Goal: Task Accomplishment & Management: Use online tool/utility

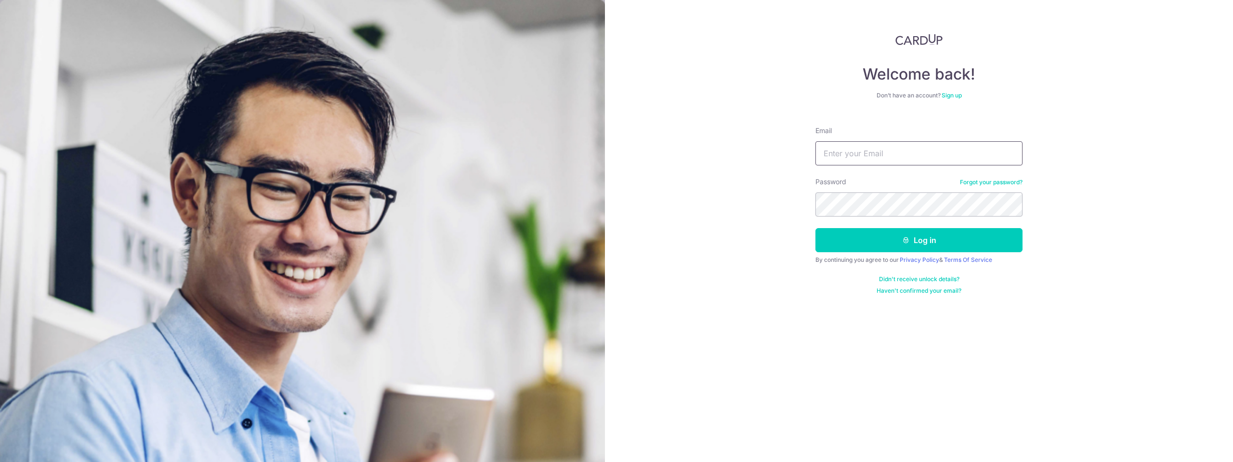
click at [861, 148] on input "Email" at bounding box center [919, 153] width 207 height 24
type input "[EMAIL_ADDRESS][DOMAIN_NAME]"
click at [835, 238] on button "Log in" at bounding box center [919, 240] width 207 height 24
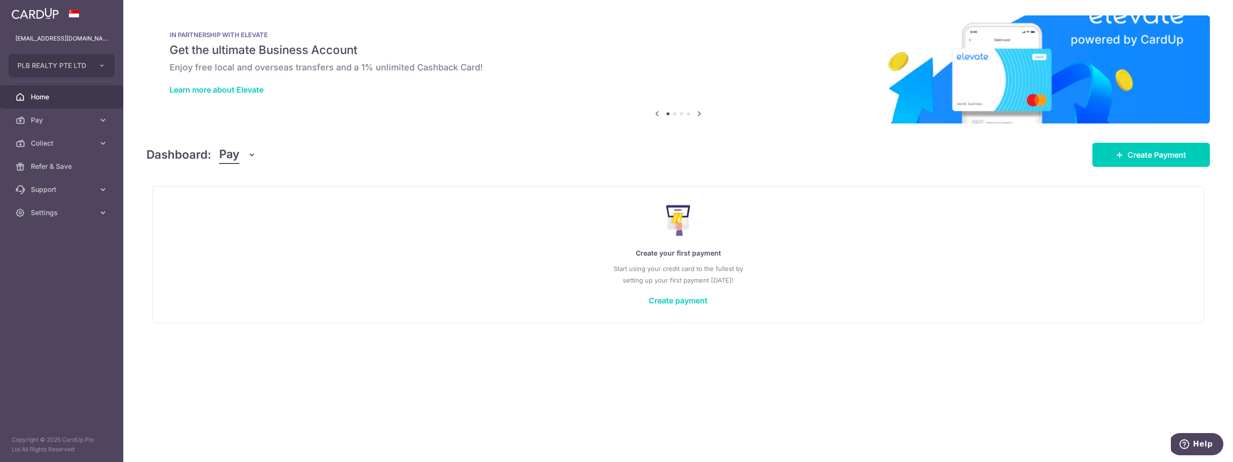
click at [229, 159] on span "Pay" at bounding box center [229, 154] width 20 height 18
click at [234, 204] on link "Collect" at bounding box center [270, 204] width 100 height 23
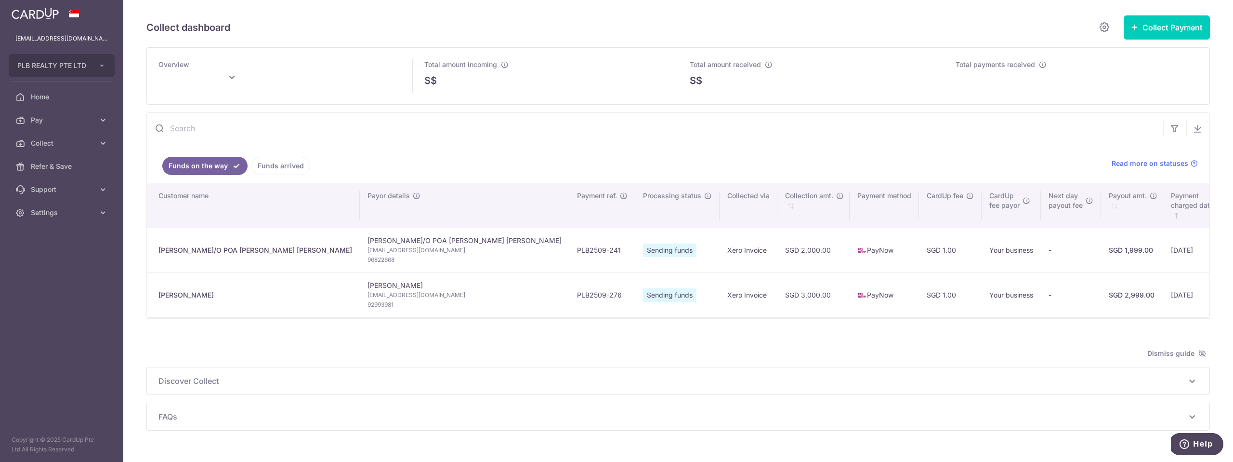
type input "[DATE]"
